Goal: Information Seeking & Learning: Learn about a topic

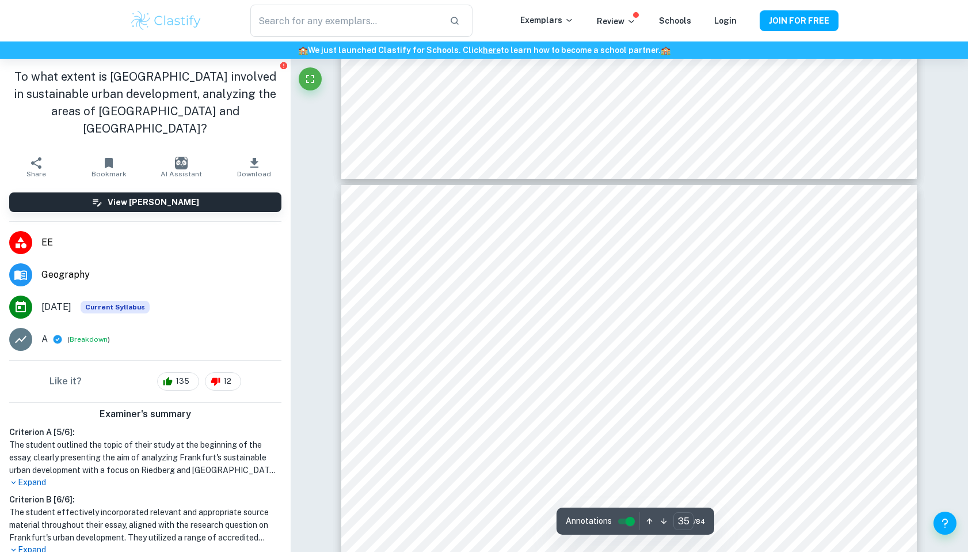
scroll to position [28498, 0]
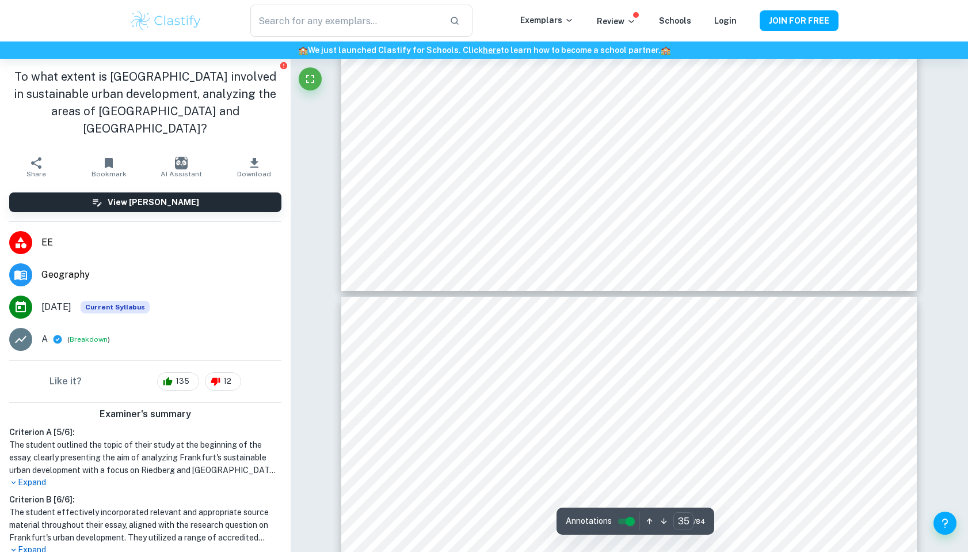
type input "36"
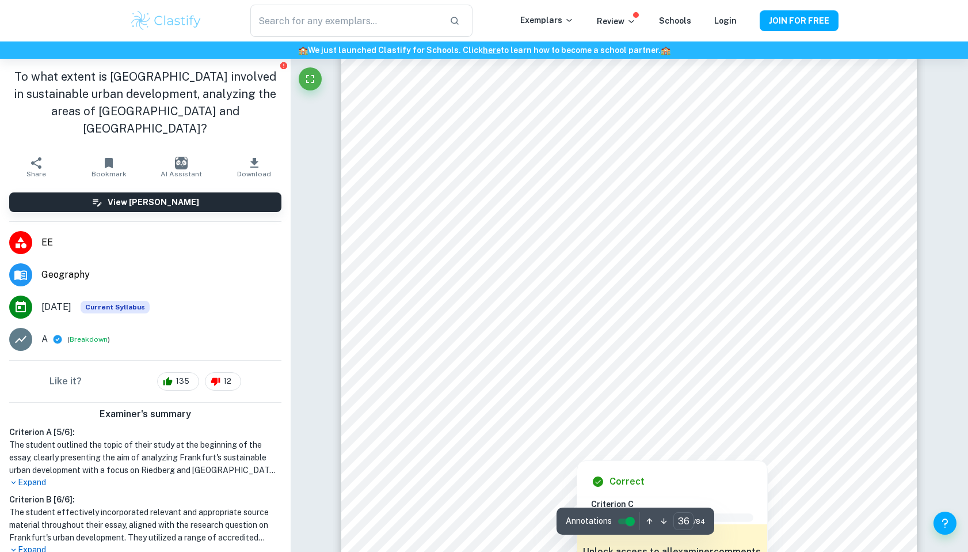
drag, startPoint x: 670, startPoint y: 318, endPoint x: 433, endPoint y: 323, distance: 236.1
click at [709, 317] on div at bounding box center [681, 325] width 314 height 28
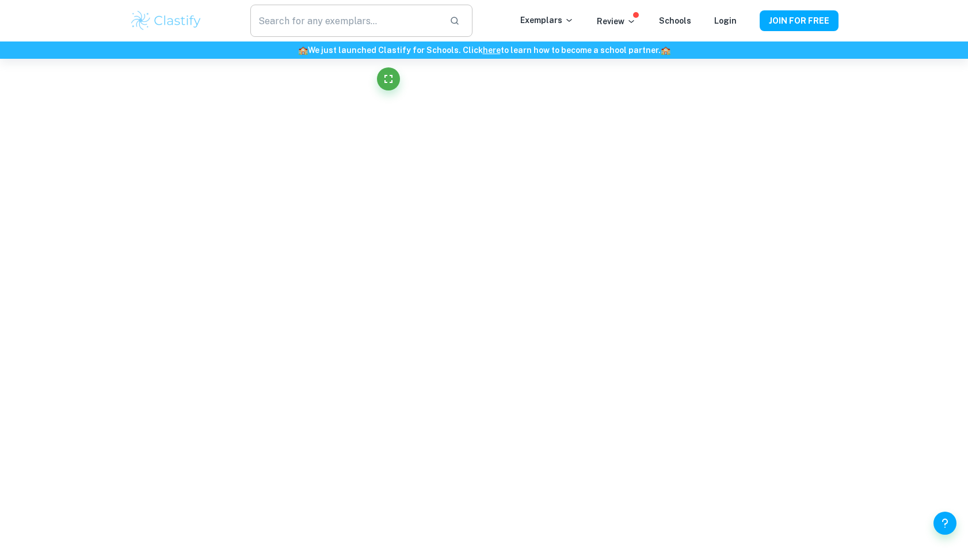
scroll to position [3472, 0]
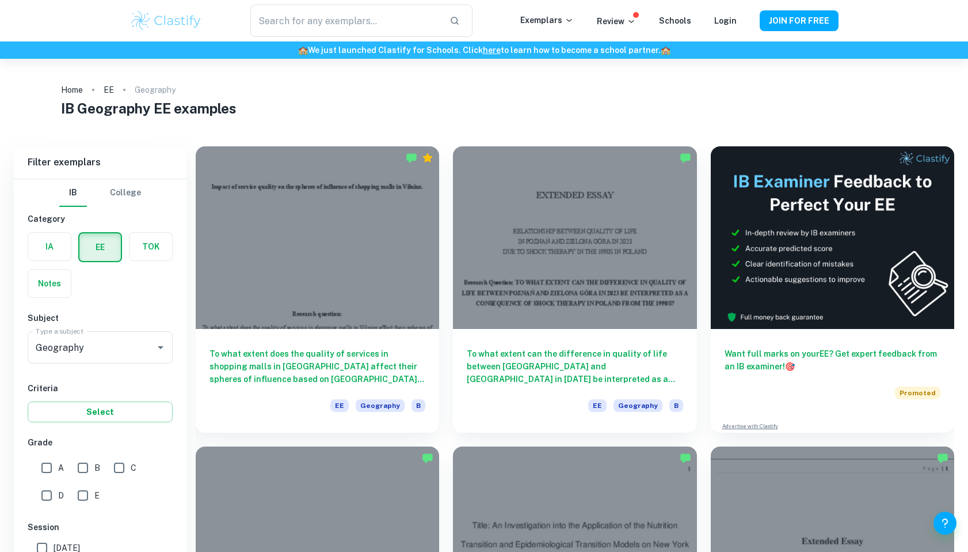
scroll to position [412, 0]
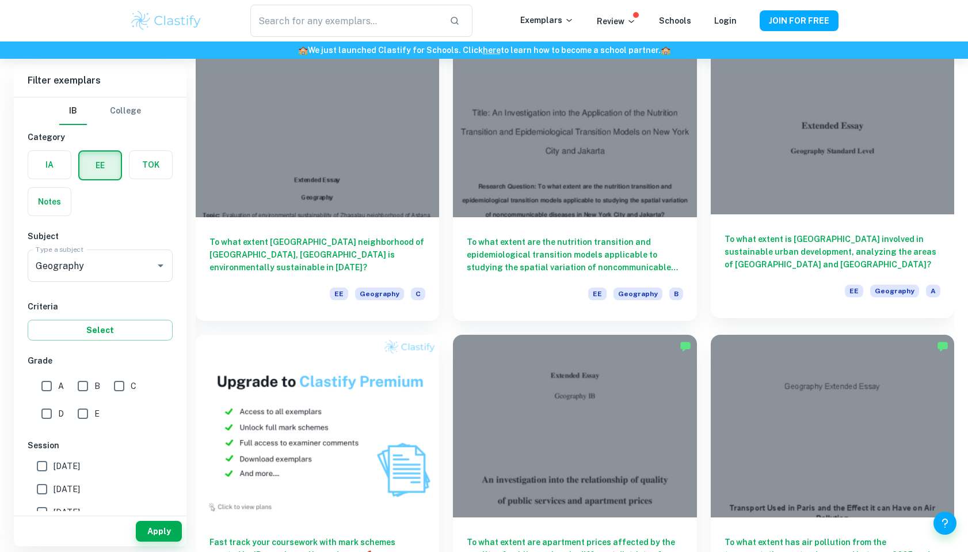
click at [878, 165] on div at bounding box center [833, 122] width 244 height 182
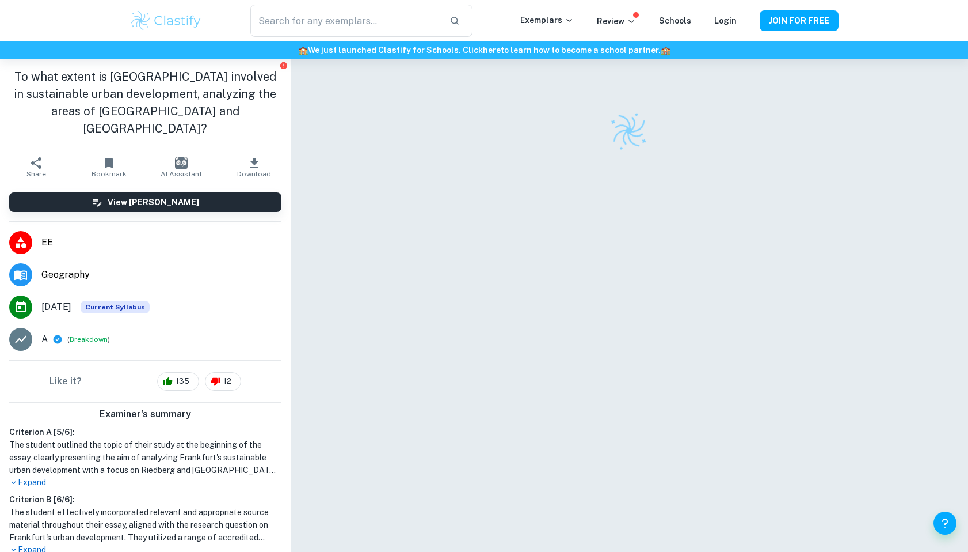
click at [724, 172] on div at bounding box center [629, 318] width 576 height 519
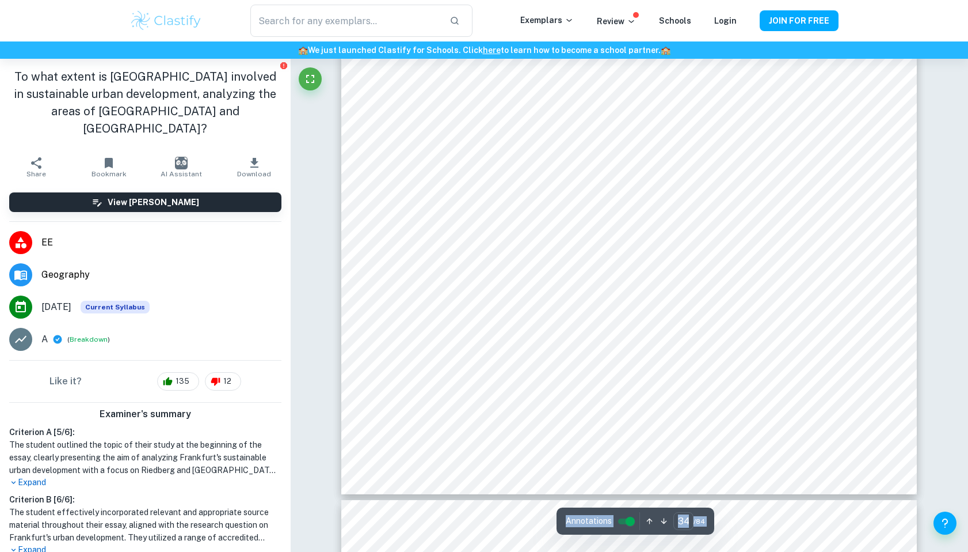
scroll to position [27464, 0]
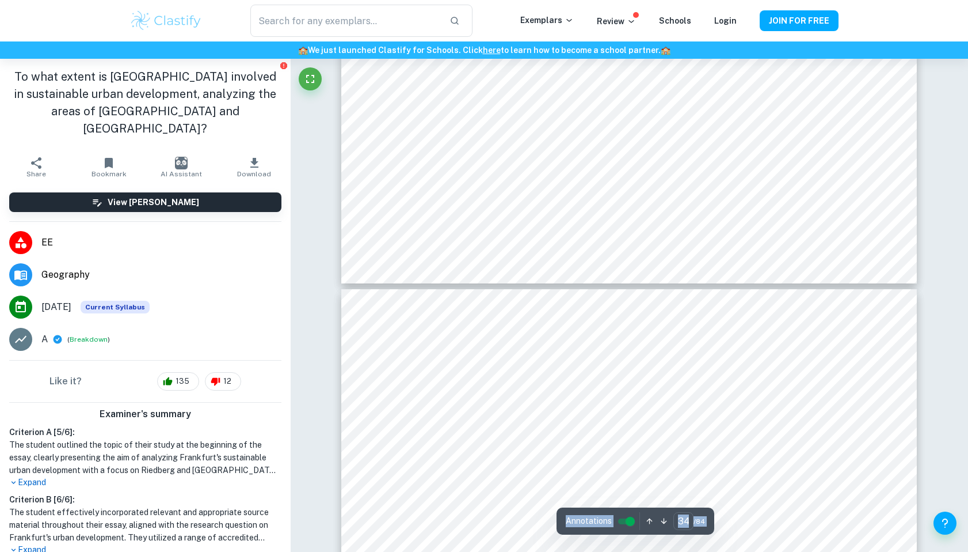
type input "33"
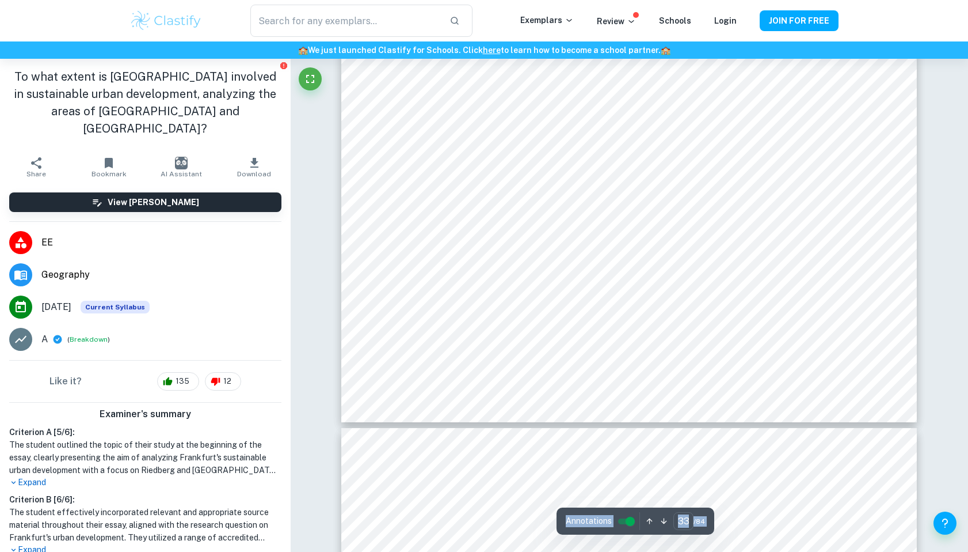
scroll to position [27176, 0]
